Goal: Information Seeking & Learning: Learn about a topic

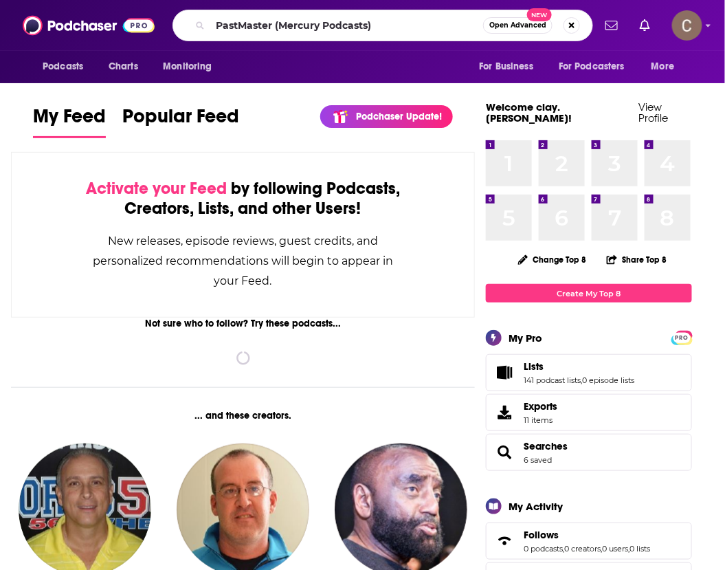
type input "PastMaster (Mercury Podcasts)"
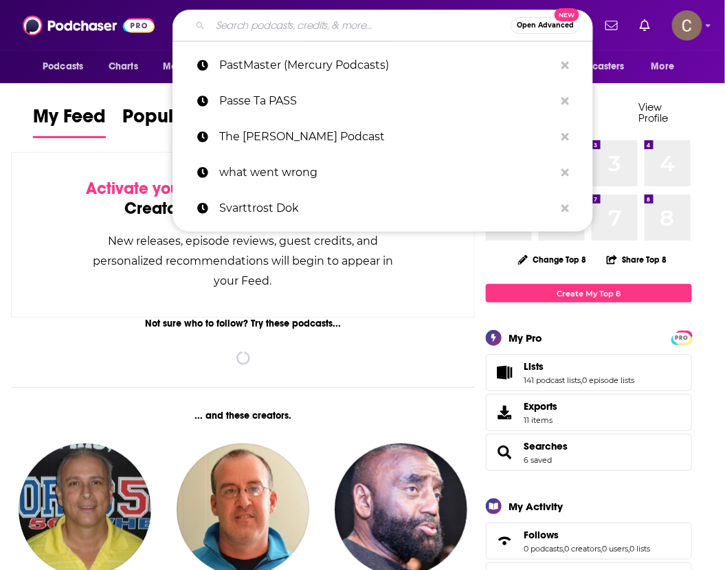
click at [336, 30] on input "Search podcasts, credits, & more..." at bounding box center [360, 25] width 300 height 22
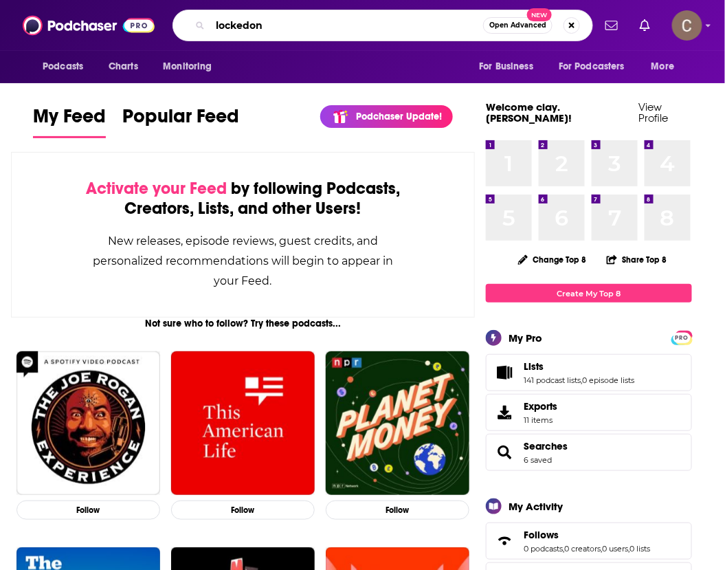
type input "lockedon"
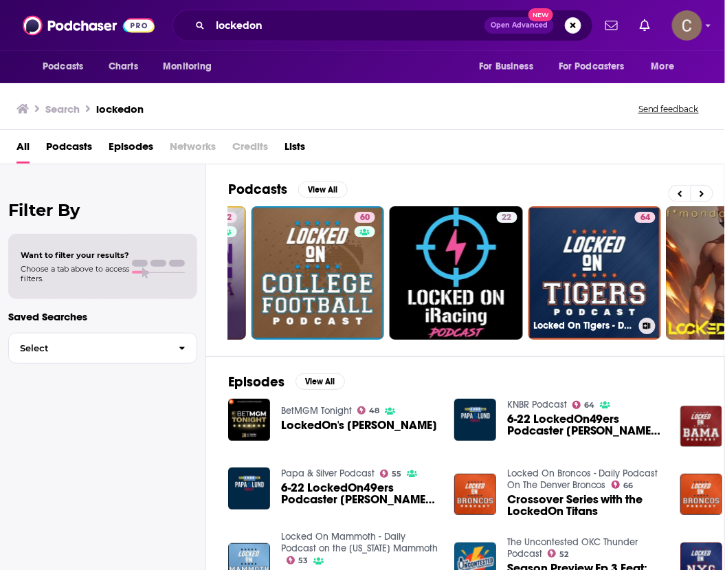
scroll to position [0, 410]
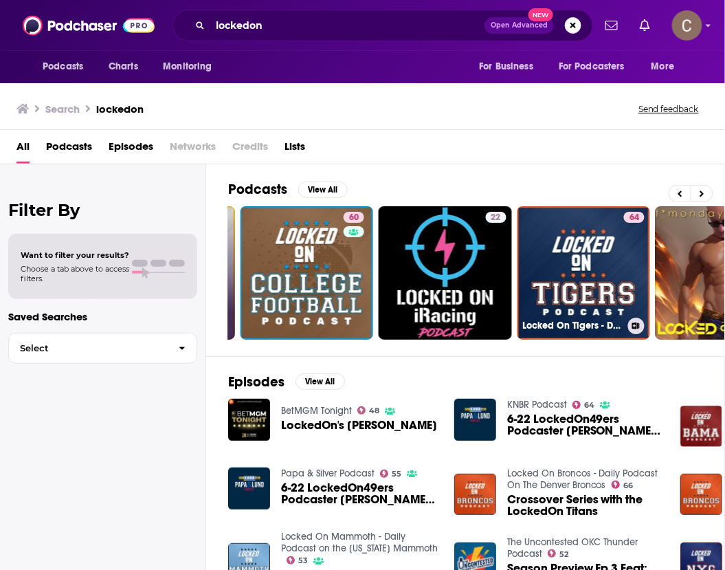
click at [587, 254] on link "64 Locked On Tigers - Daily Podcast On The Detroit Tigers" at bounding box center [583, 272] width 133 height 133
